Goal: Check status

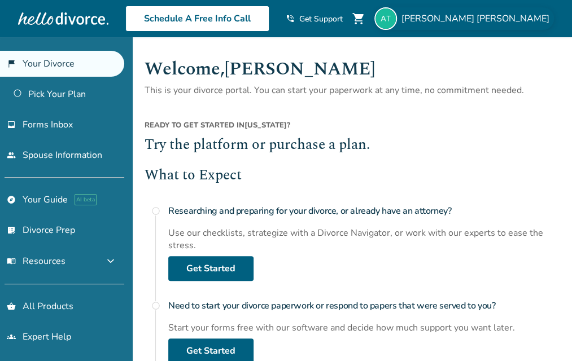
click at [529, 24] on span "[PERSON_NAME]" at bounding box center [477, 18] width 152 height 12
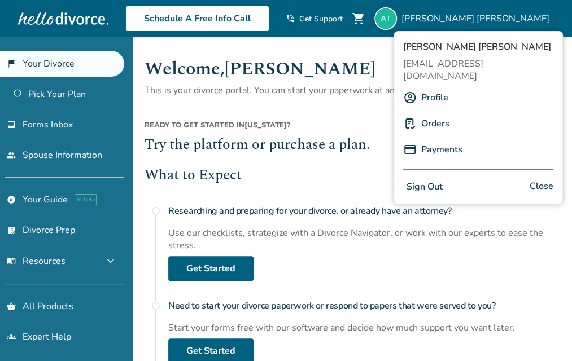
click at [434, 113] on link "Orders" at bounding box center [435, 123] width 28 height 21
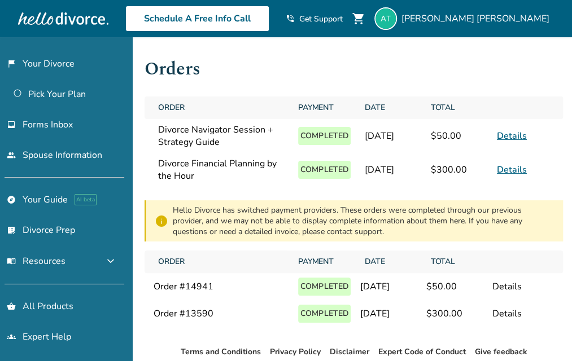
click at [511, 133] on link "Details" at bounding box center [511, 136] width 30 height 12
